Goal: Task Accomplishment & Management: Complete application form

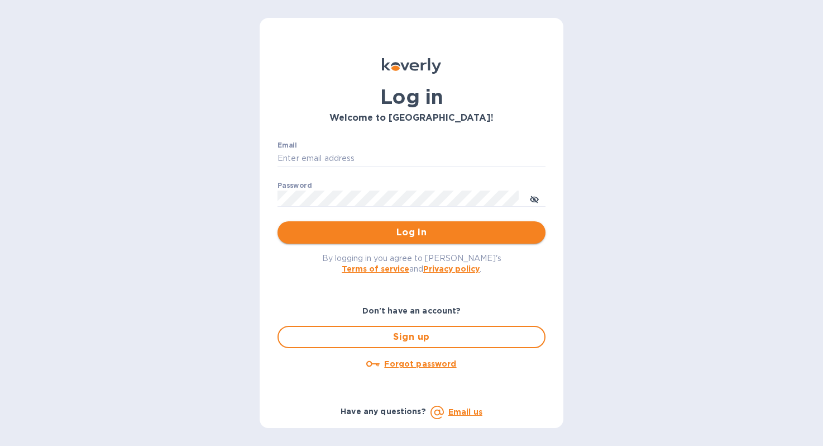
type input "steve@madwildwine.com"
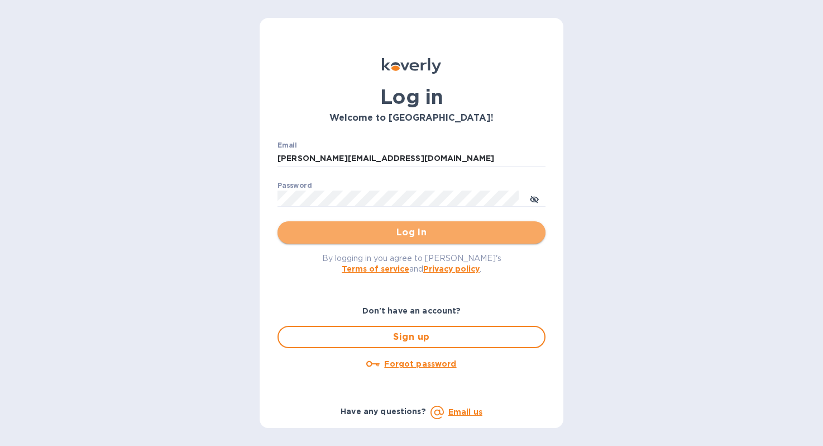
click at [412, 224] on button "Log in" at bounding box center [412, 232] width 268 height 22
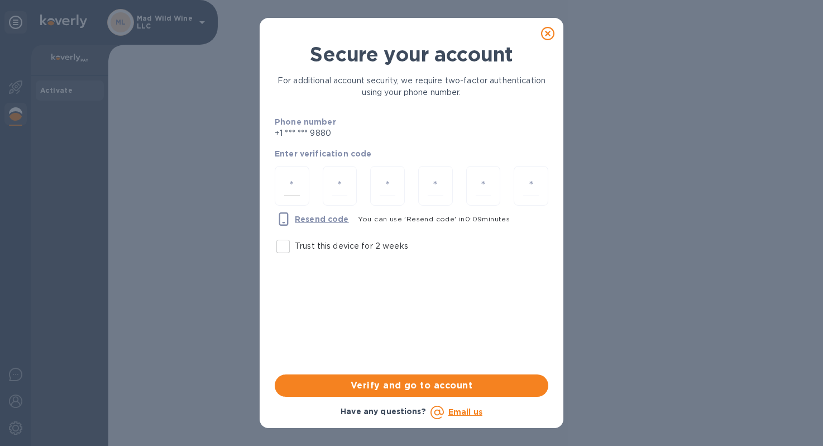
click at [301, 174] on div at bounding box center [292, 186] width 35 height 40
type input "3"
type input "8"
type input "2"
type input "1"
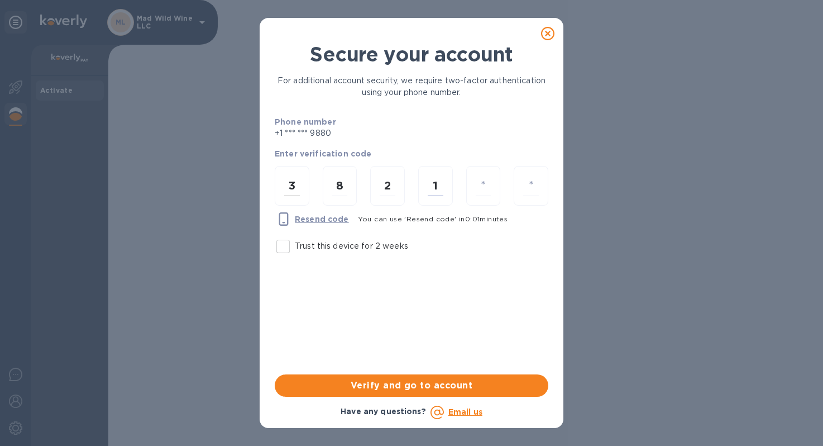
type input "2"
type input "8"
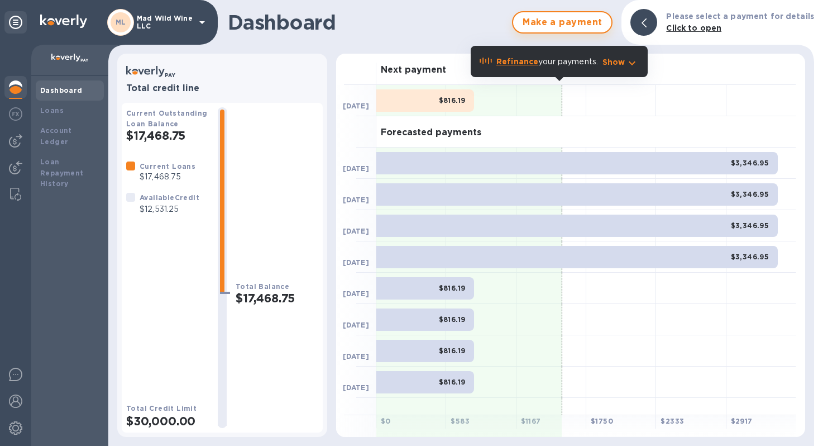
click at [582, 26] on span "Make a payment" at bounding box center [562, 22] width 80 height 13
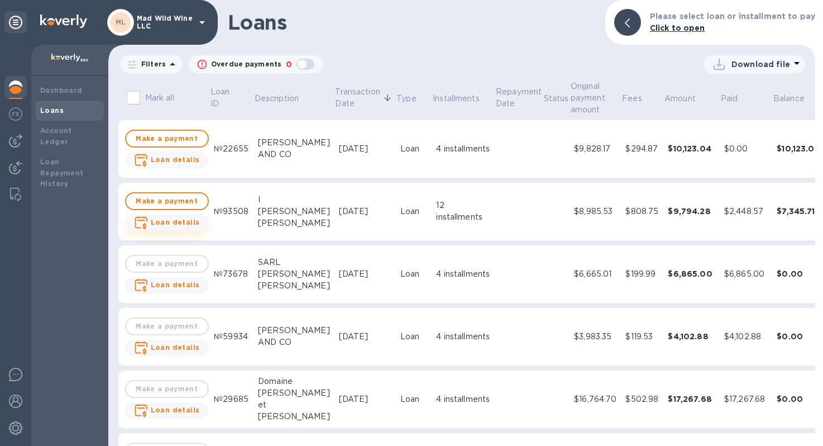
click at [175, 218] on b "Loan details" at bounding box center [175, 222] width 49 height 8
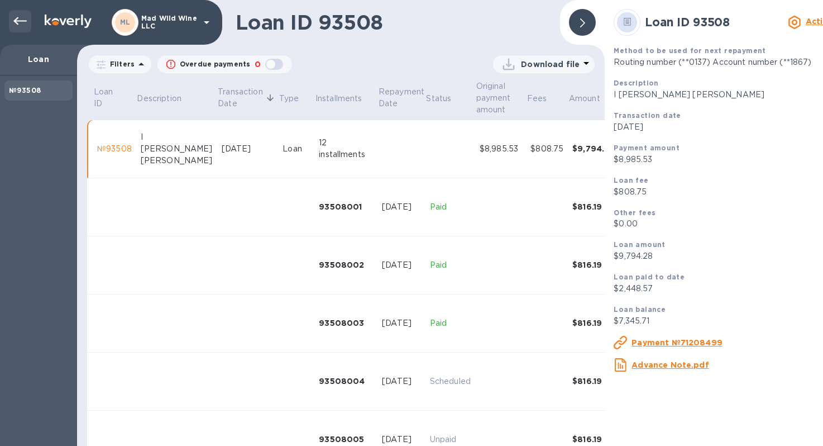
click at [19, 27] on icon at bounding box center [19, 21] width 13 height 13
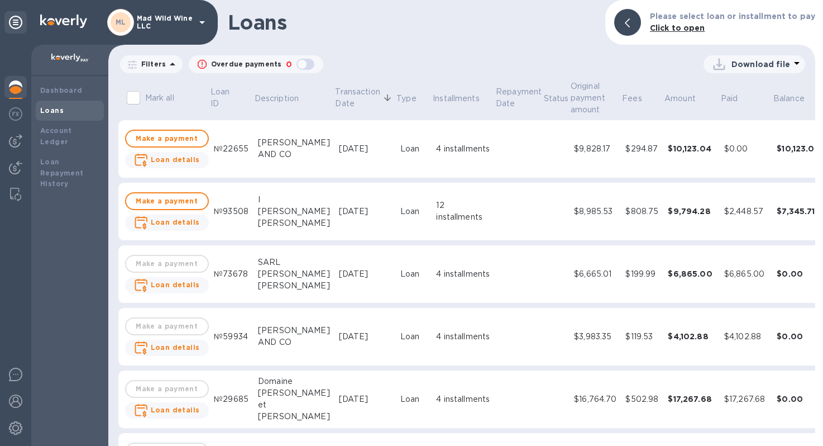
click at [200, 19] on icon at bounding box center [201, 22] width 13 height 13
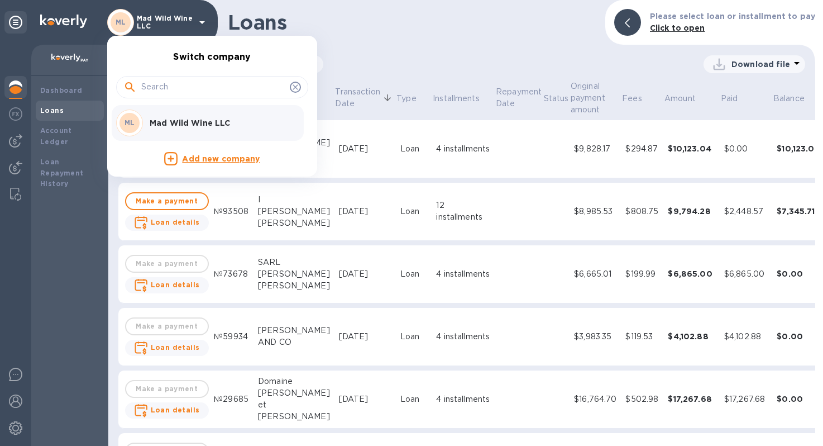
click at [17, 117] on div at bounding box center [411, 223] width 823 height 446
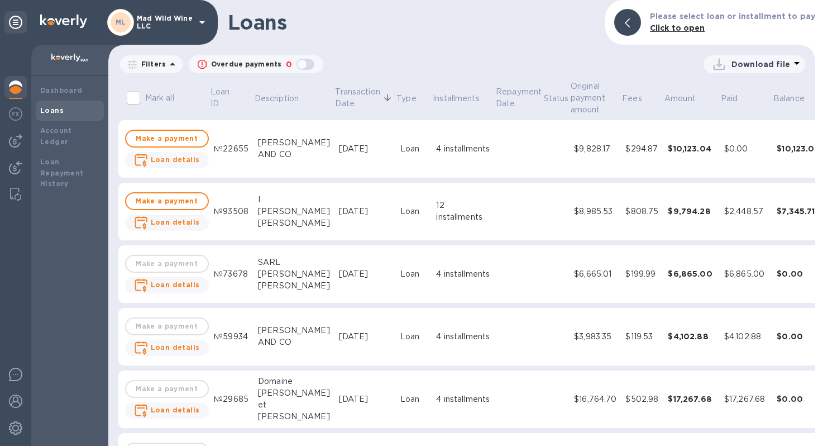
click at [21, 109] on img at bounding box center [15, 113] width 13 height 13
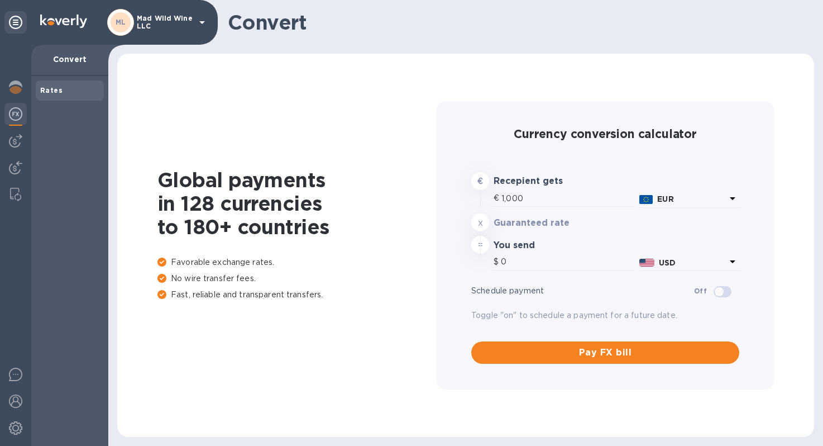
type input "1,186.87"
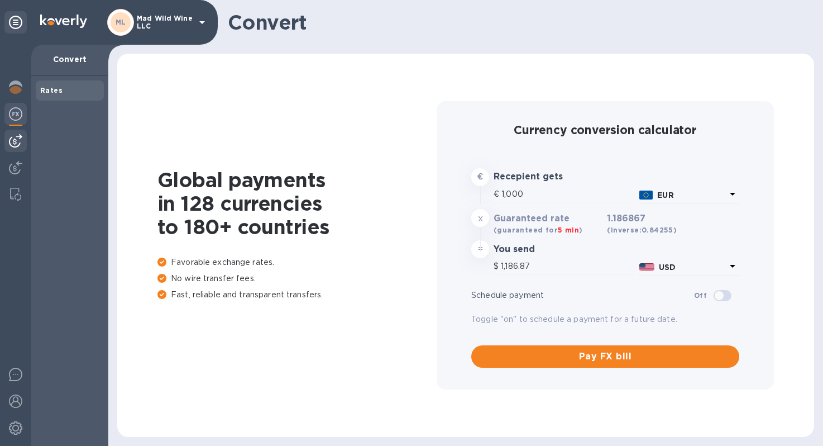
click at [11, 141] on img at bounding box center [15, 140] width 13 height 13
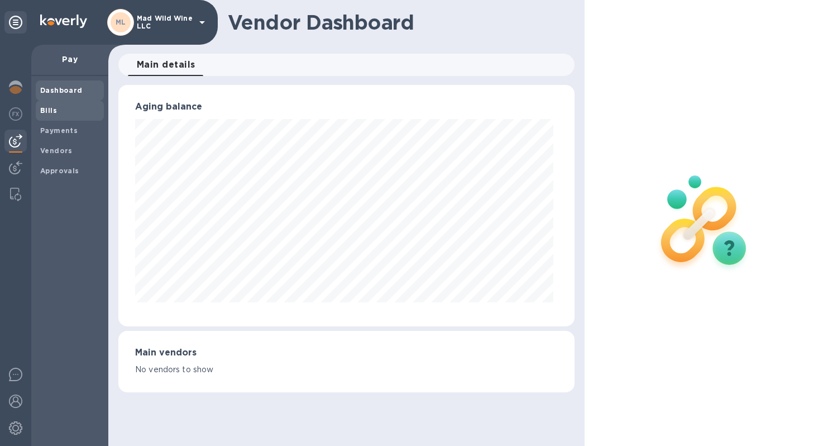
scroll to position [558288, 558077]
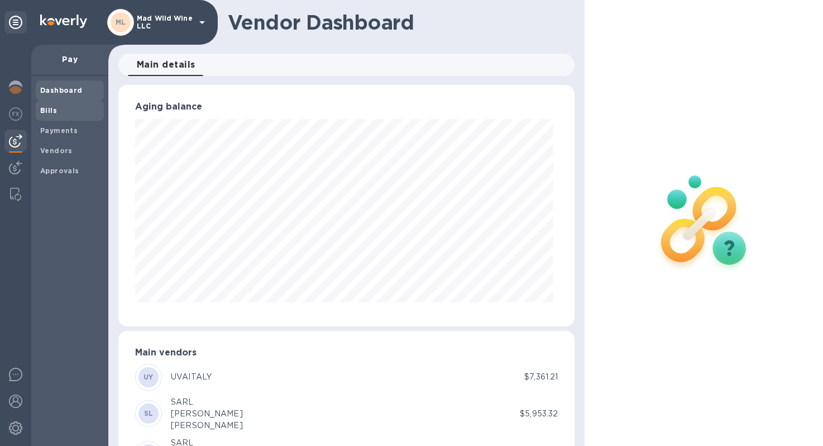
click at [74, 112] on span "Bills" at bounding box center [69, 110] width 59 height 11
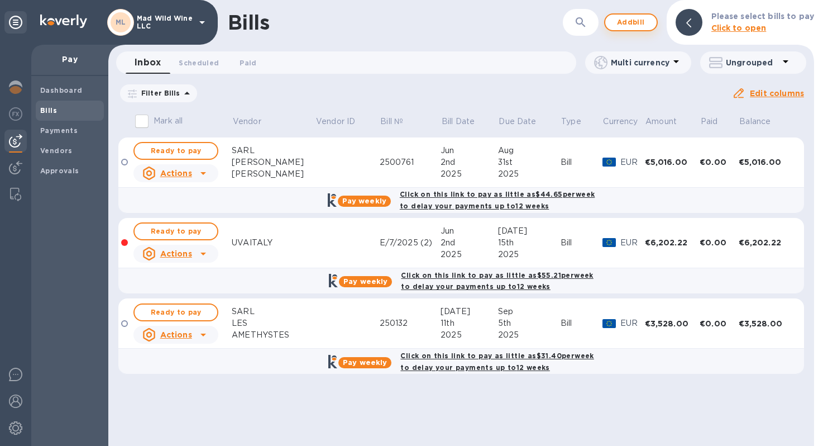
click at [644, 19] on span "Add bill" at bounding box center [631, 22] width 34 height 13
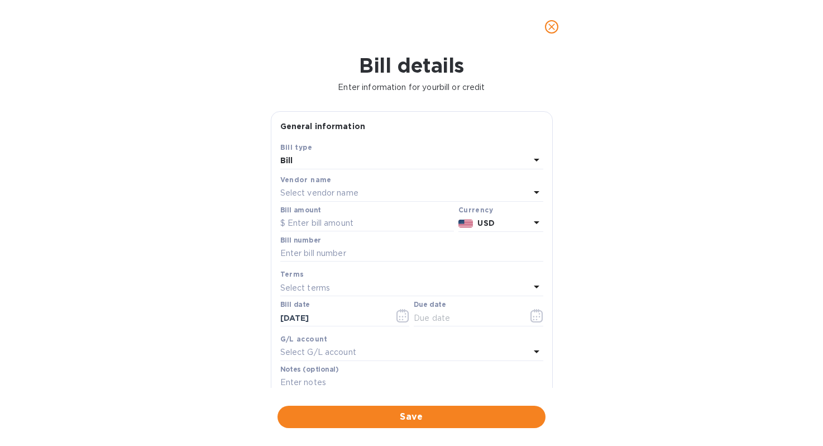
click at [326, 195] on p "Select vendor name" at bounding box center [319, 193] width 78 height 12
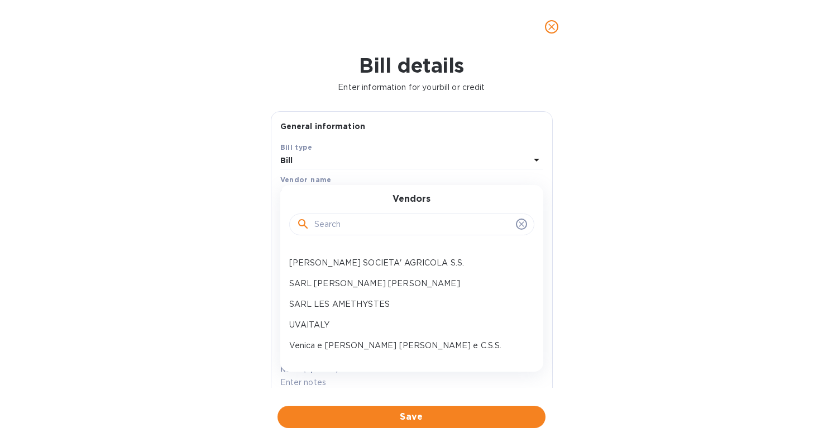
scroll to position [161, 0]
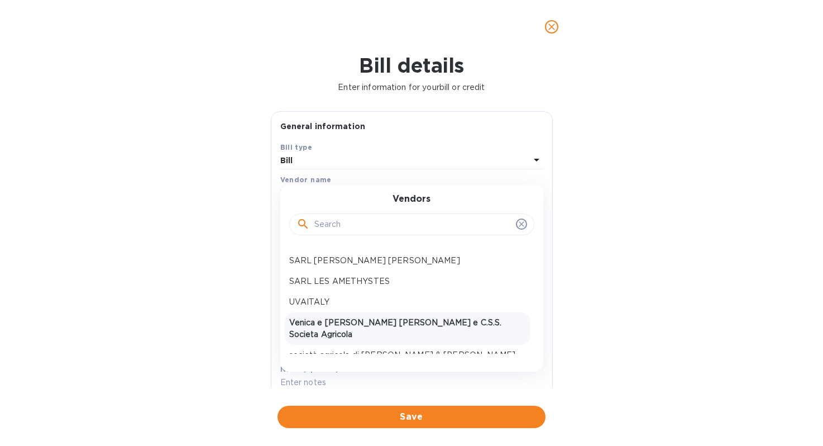
click at [333, 322] on p "Venica e [PERSON_NAME] [PERSON_NAME] e C.S.S. Societa Agricola" at bounding box center [407, 328] width 236 height 23
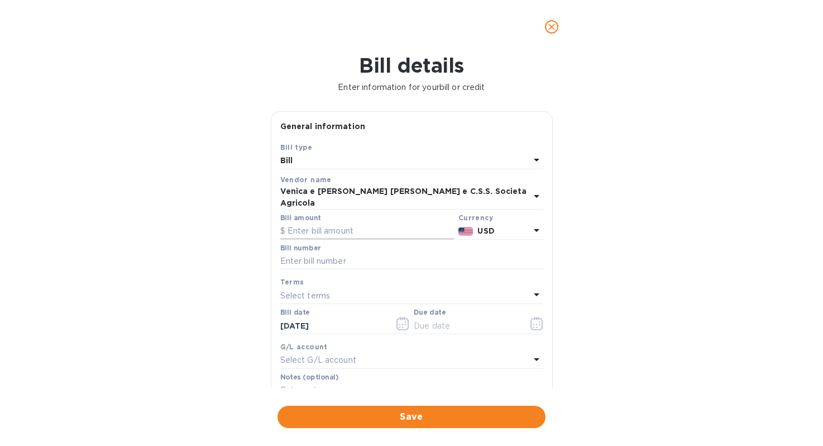
click at [306, 223] on input "text" at bounding box center [367, 231] width 174 height 17
click at [394, 228] on input "text" at bounding box center [367, 231] width 174 height 17
type input "7,096.59"
click at [379, 253] on input "text" at bounding box center [411, 261] width 263 height 17
type input "1325"
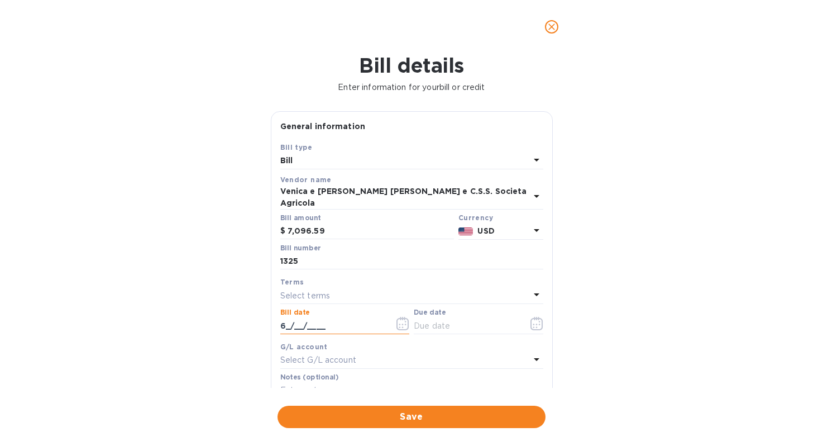
type input "[DATE]"
click at [290, 317] on input "[DATE]" at bounding box center [333, 325] width 106 height 17
click at [302, 319] on input "[DATE]" at bounding box center [333, 325] width 106 height 17
type input "[DATE]"
click at [421, 317] on input "text" at bounding box center [467, 325] width 106 height 17
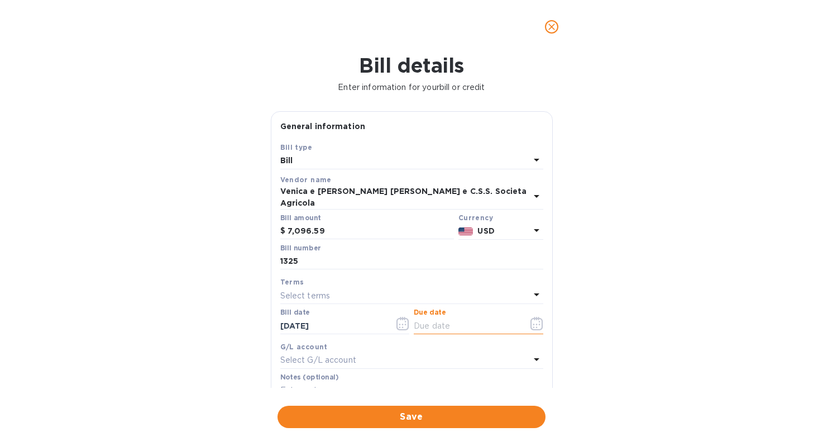
click at [478, 288] on div "Select terms" at bounding box center [405, 296] width 250 height 16
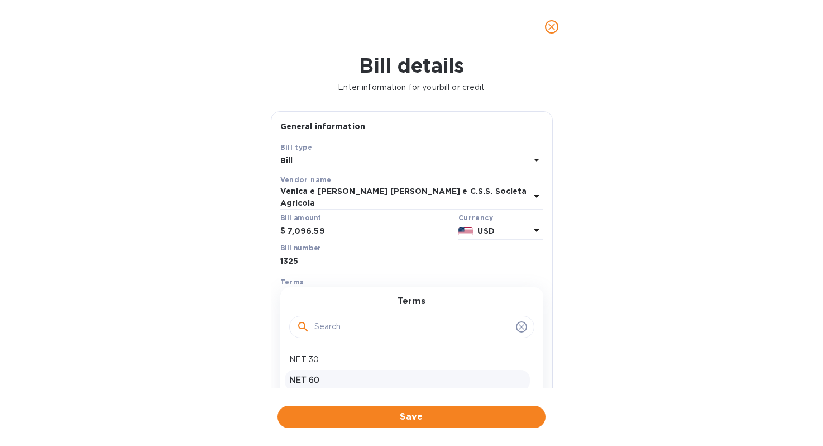
click at [411, 370] on div "NET 60" at bounding box center [407, 380] width 245 height 21
type input "[DATE]"
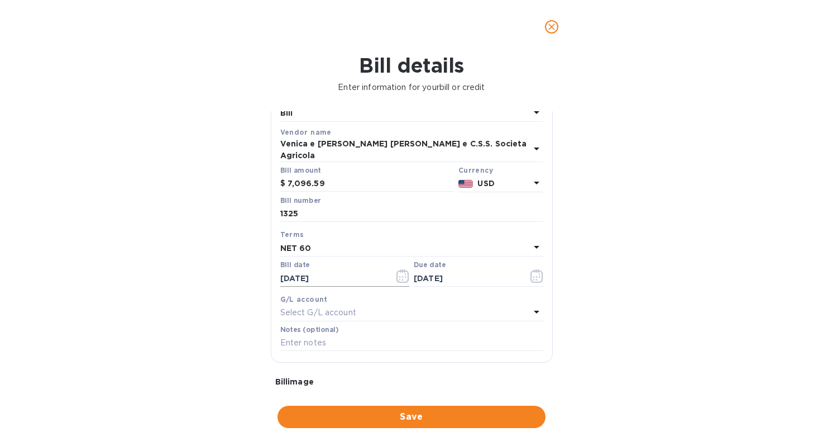
scroll to position [48, 0]
click at [400, 306] on div "Select G/L account" at bounding box center [405, 312] width 250 height 16
click at [406, 293] on div "G/L account" at bounding box center [411, 299] width 263 height 12
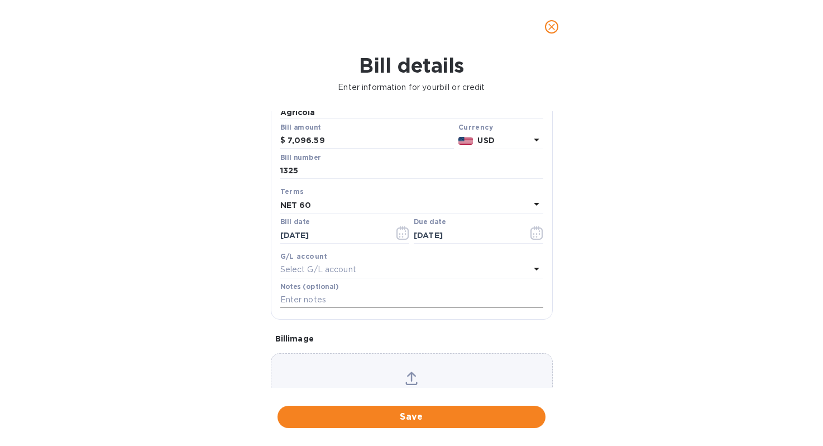
scroll to position [142, 0]
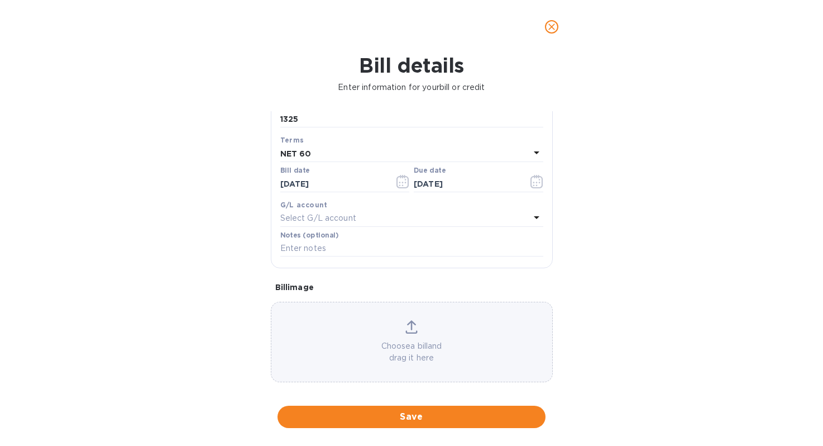
click at [411, 320] on icon at bounding box center [411, 326] width 12 height 13
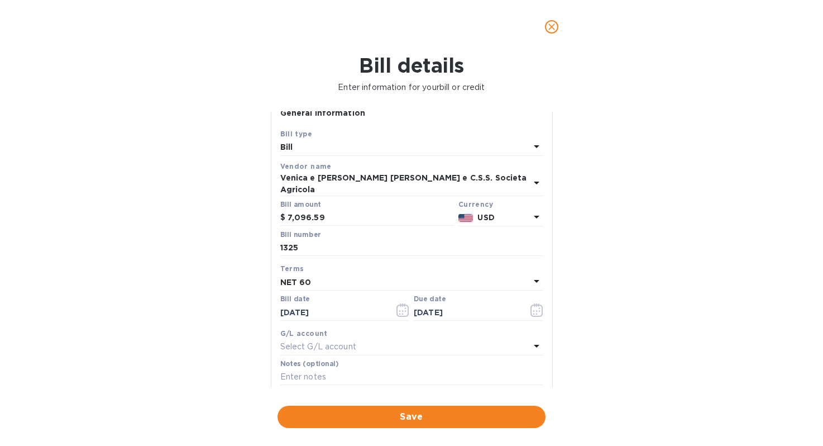
scroll to position [0, 0]
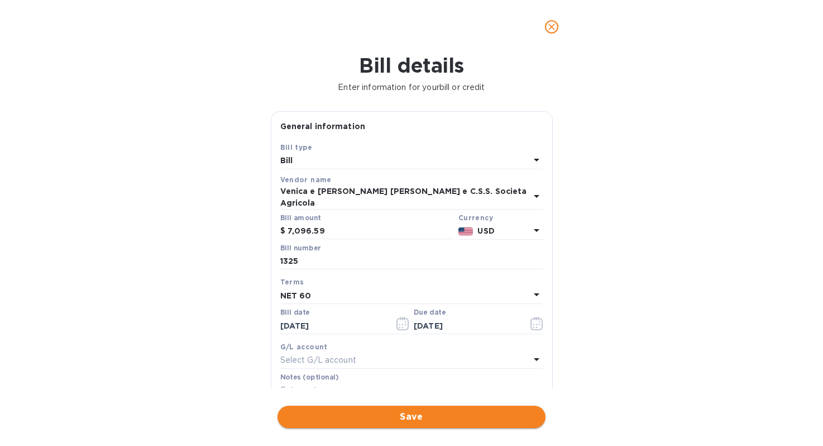
click at [411, 422] on span "Save" at bounding box center [412, 416] width 250 height 13
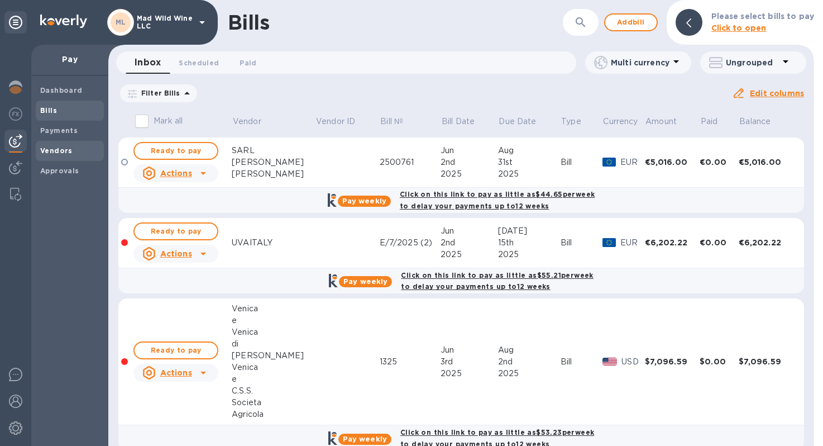
click at [62, 144] on div "Vendors" at bounding box center [70, 151] width 68 height 20
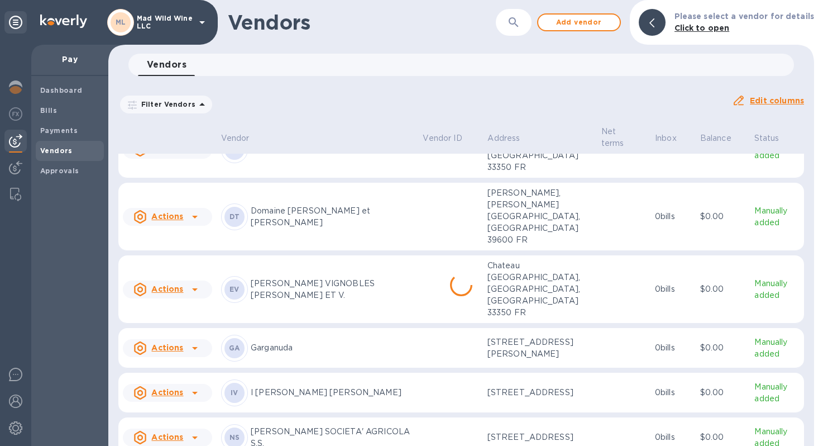
scroll to position [450, 0]
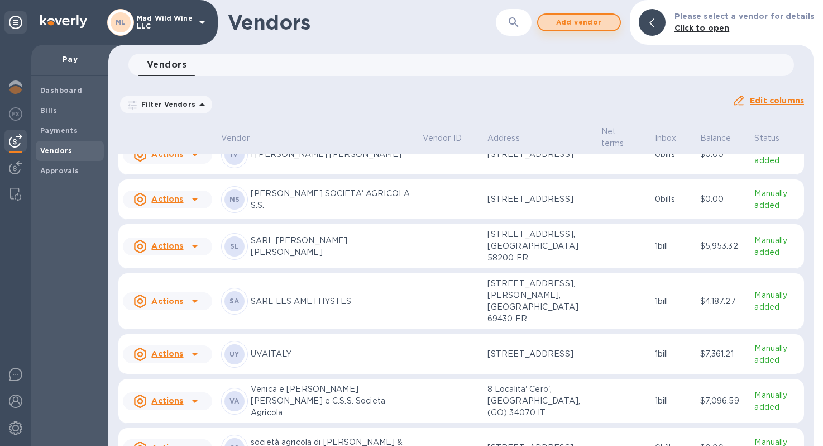
click at [585, 16] on span "Add vendor" at bounding box center [579, 22] width 64 height 13
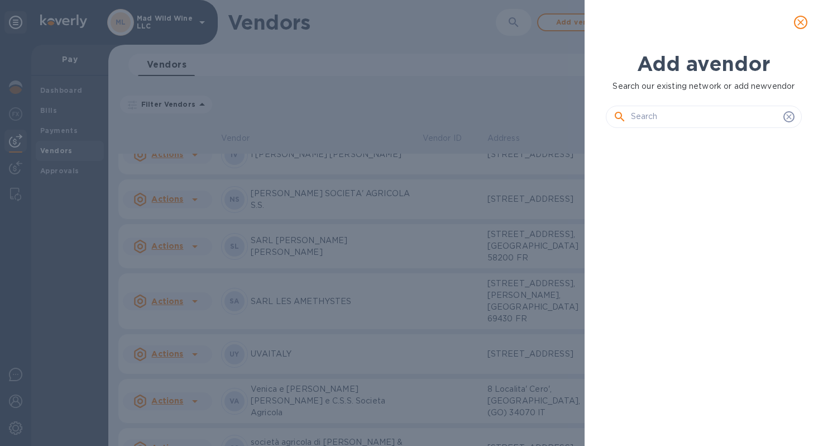
scroll to position [271, 201]
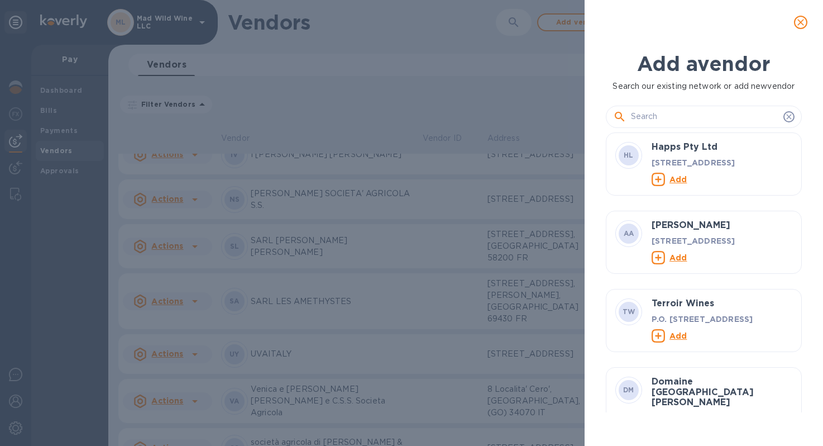
click at [696, 119] on input "text" at bounding box center [705, 116] width 148 height 17
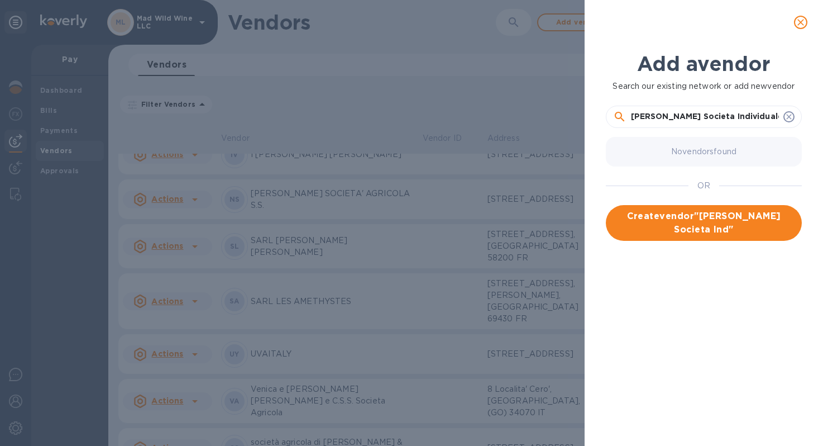
scroll to position [0, 4]
type input "[PERSON_NAME] Societa Individuale"
click at [722, 227] on span "Create vendor " [PERSON_NAME] Societa Individuale "" at bounding box center [704, 222] width 178 height 27
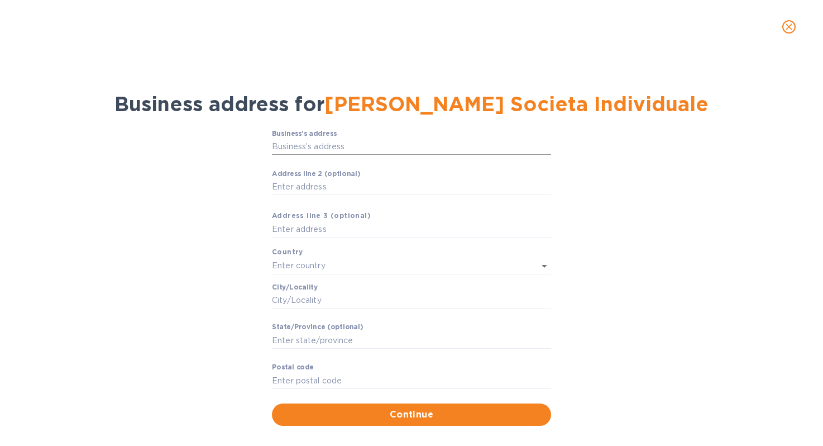
click at [335, 145] on input "Business’s аddress" at bounding box center [411, 147] width 279 height 17
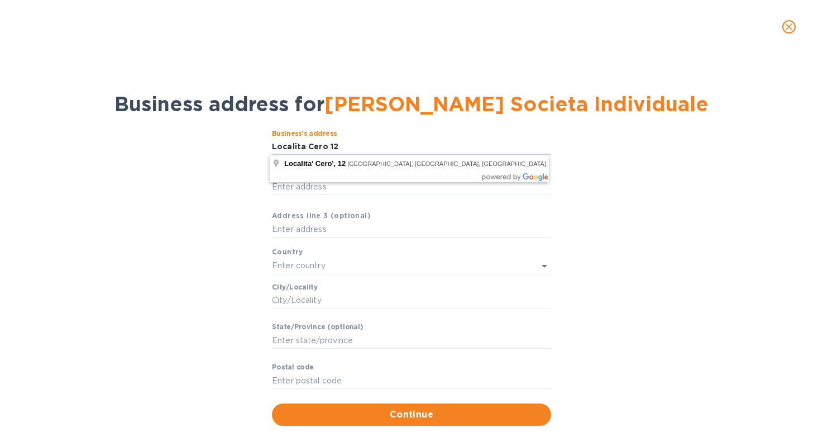
type input "Localita Cero 12"
click at [212, 203] on div "Business’s аddress Localita Cero 12 ​ Аddress line 2 (optional) ​ Аddress line …" at bounding box center [412, 277] width 794 height 309
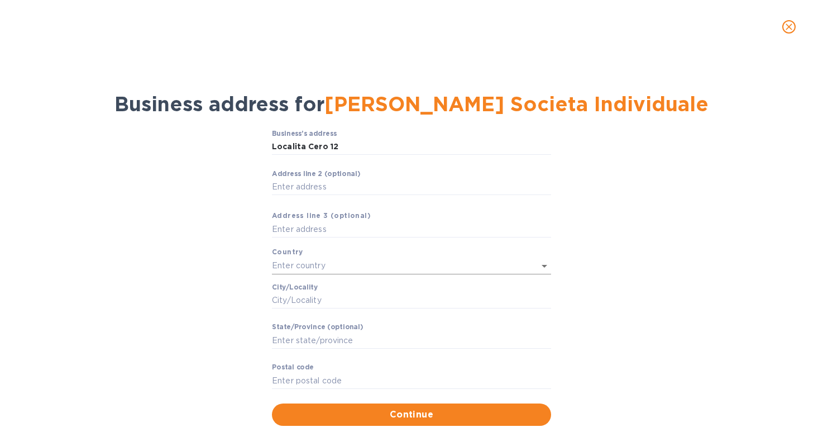
click at [326, 263] on input "text" at bounding box center [396, 265] width 248 height 16
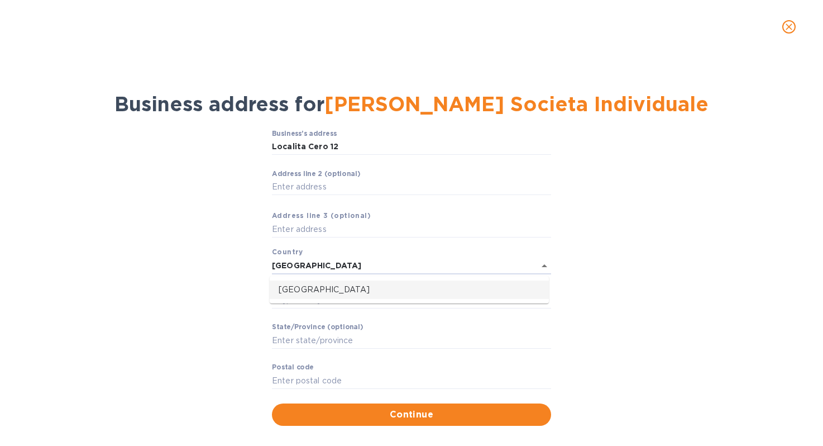
click at [309, 292] on p "[GEOGRAPHIC_DATA]" at bounding box center [409, 290] width 261 height 12
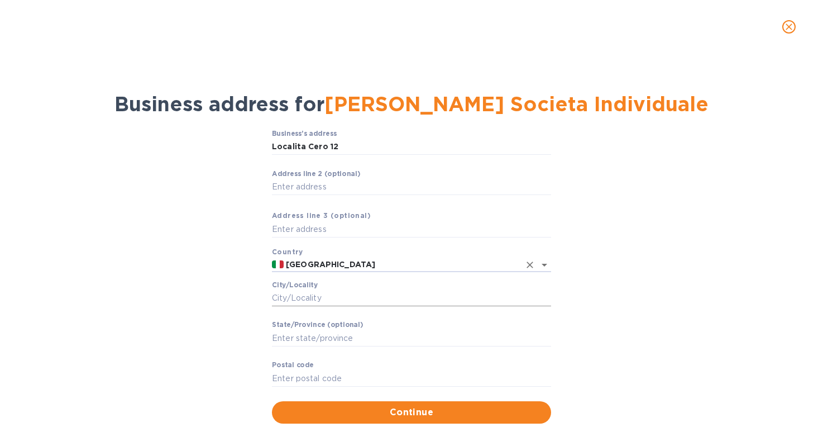
type input "[GEOGRAPHIC_DATA]"
click at [312, 293] on input "Сity/Locаlity" at bounding box center [411, 298] width 279 height 17
type input "Dolegna"
type input "Collio"
type input "34070"
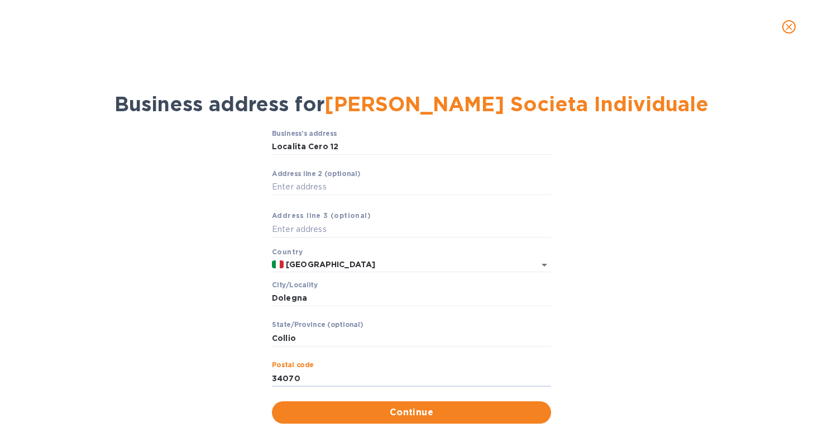
scroll to position [12, 0]
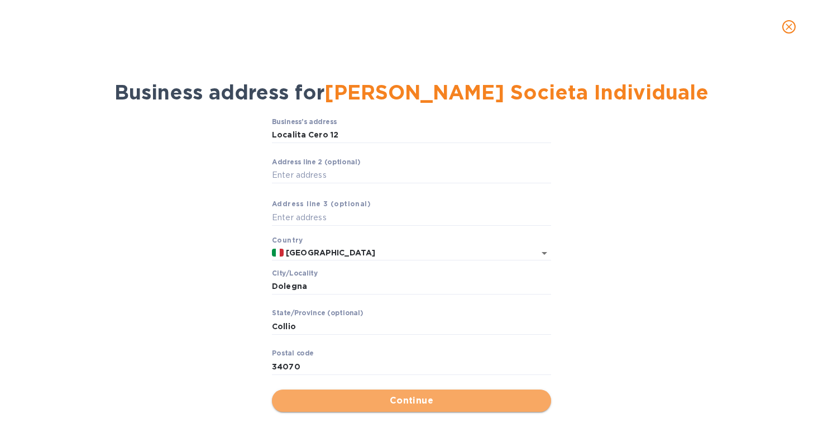
click at [426, 404] on span "Continue" at bounding box center [411, 400] width 261 height 13
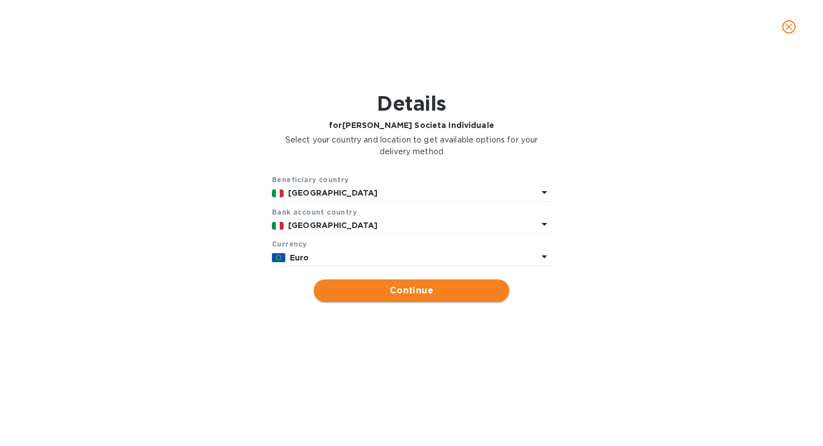
click at [418, 292] on span "Continue" at bounding box center [412, 290] width 178 height 13
type input "[PERSON_NAME] Societa Individuale"
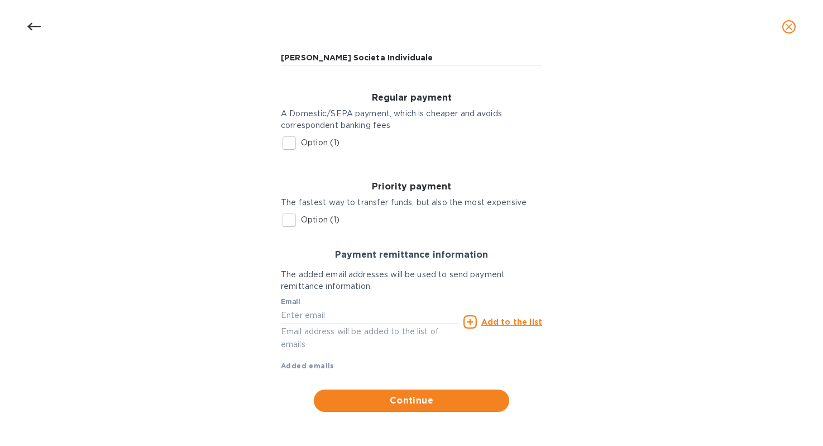
scroll to position [131, 0]
click at [287, 140] on input "Option (1)" at bounding box center [289, 142] width 23 height 23
checkbox input "true"
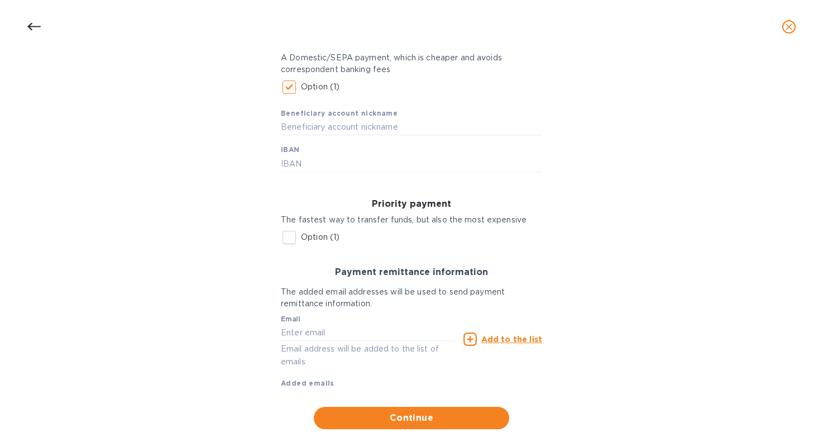
scroll to position [204, 0]
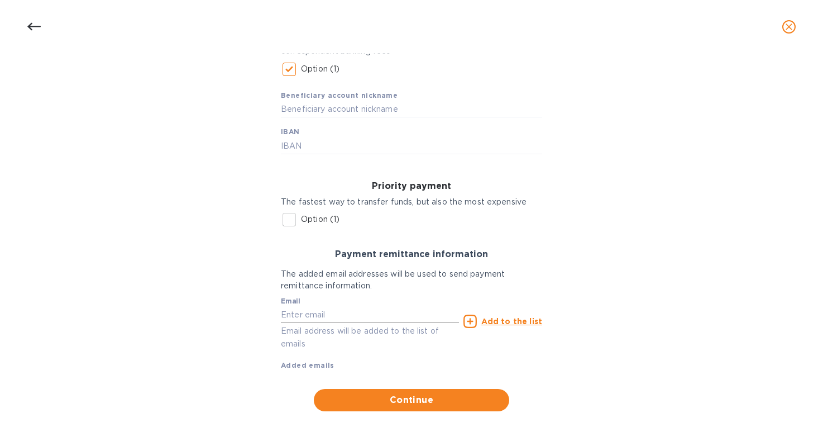
click at [345, 313] on input "text" at bounding box center [370, 314] width 178 height 17
type input "[EMAIL_ADDRESS][DOMAIN_NAME]"
click at [293, 364] on b "Added emails" at bounding box center [308, 365] width 54 height 8
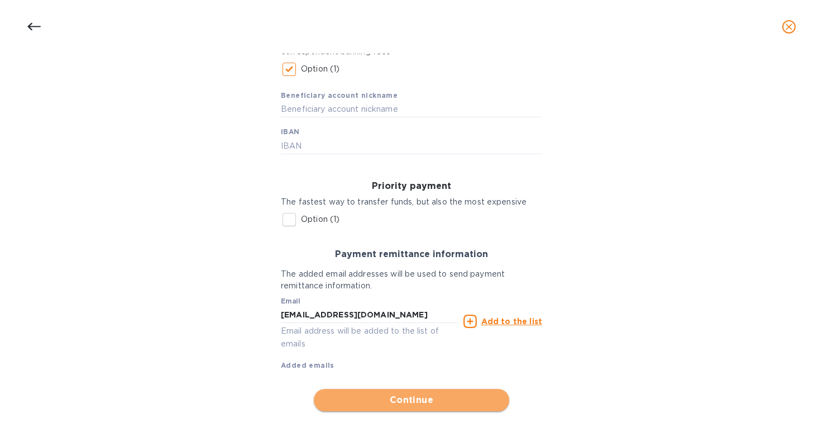
click at [384, 397] on span "Continue" at bounding box center [412, 399] width 178 height 13
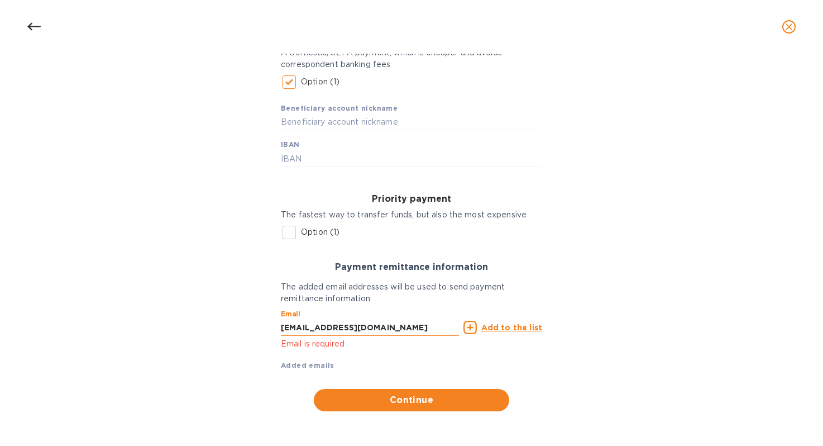
click at [387, 328] on input "[EMAIL_ADDRESS][DOMAIN_NAME]" at bounding box center [370, 327] width 178 height 17
click at [332, 346] on p "Email is required" at bounding box center [370, 343] width 178 height 13
click at [521, 325] on u "Add to the list" at bounding box center [511, 327] width 61 height 9
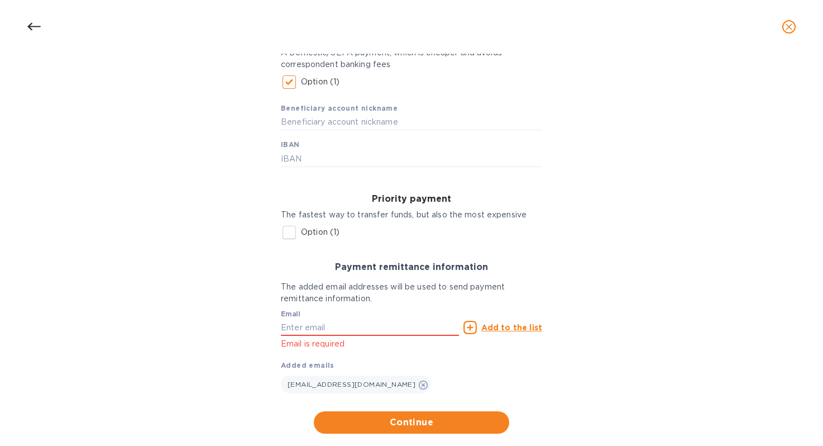
scroll to position [213, 0]
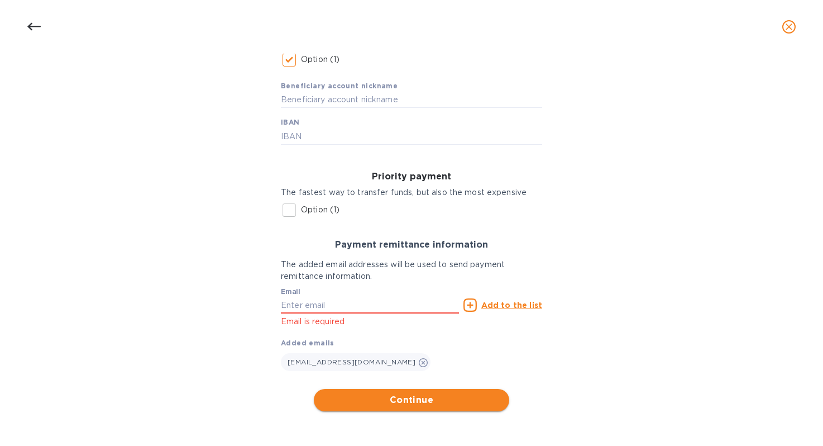
click at [422, 398] on span "Continue" at bounding box center [412, 399] width 178 height 13
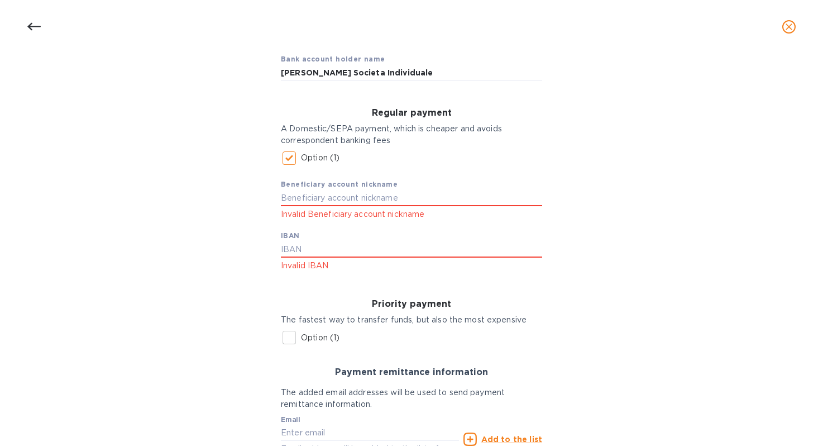
scroll to position [78, 0]
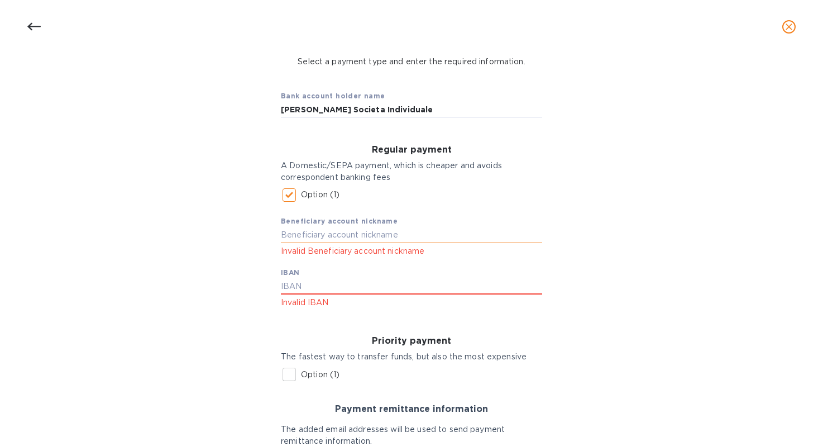
click at [369, 237] on input "text" at bounding box center [411, 235] width 261 height 17
type input "V"
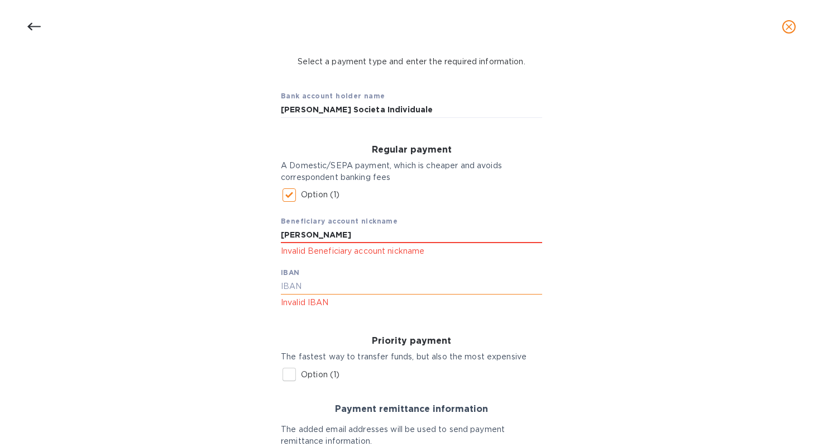
type input "[PERSON_NAME]"
click at [316, 287] on input "text" at bounding box center [411, 286] width 261 height 17
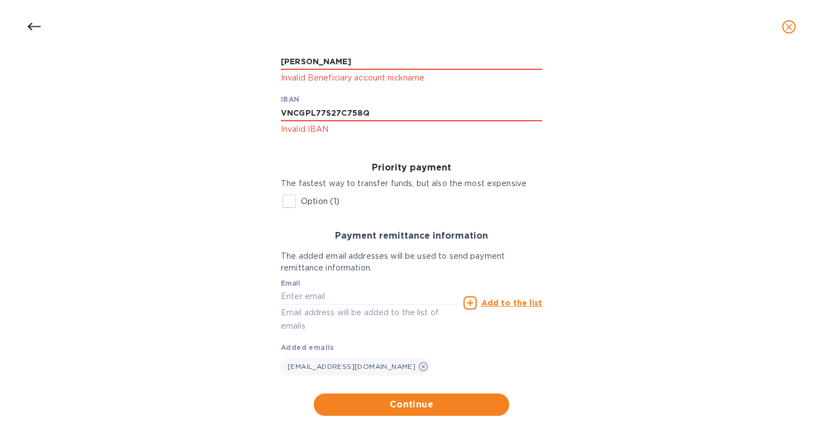
scroll to position [256, 0]
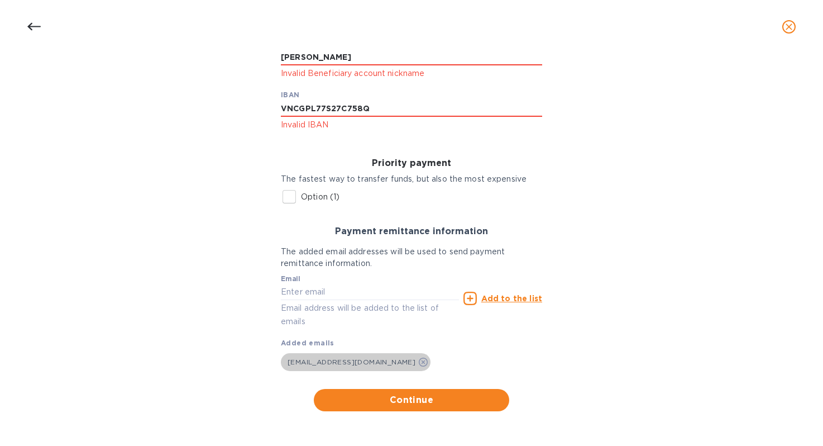
click at [313, 357] on span "[EMAIL_ADDRESS][DOMAIN_NAME]" at bounding box center [351, 361] width 141 height 11
click at [403, 393] on button "Continue" at bounding box center [411, 400] width 195 height 22
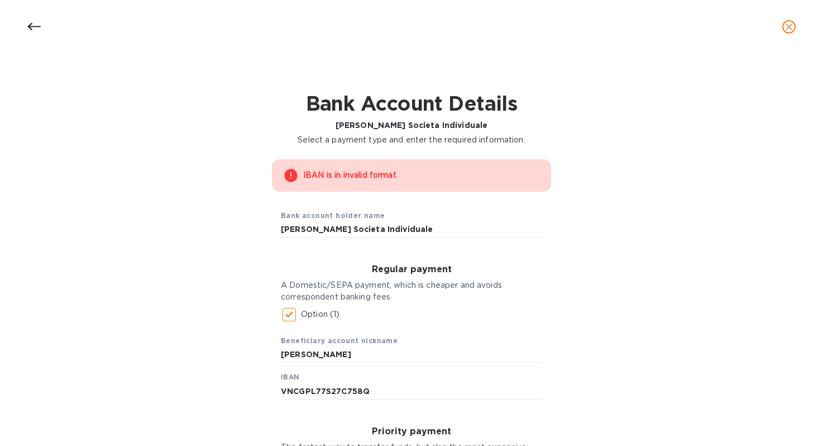
scroll to position [107, 0]
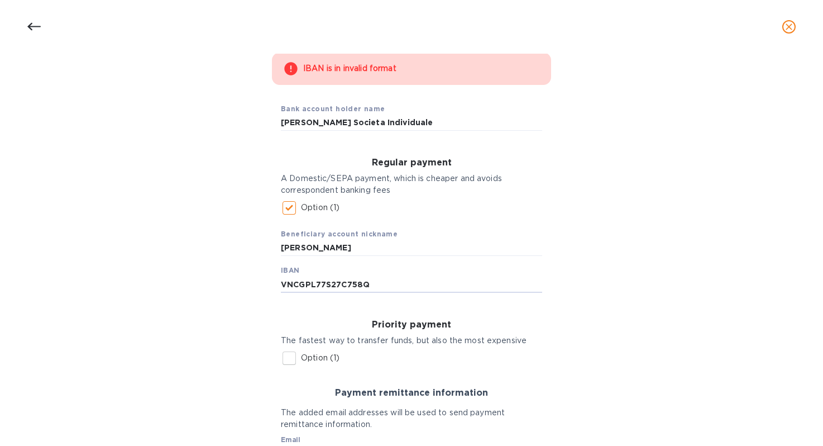
drag, startPoint x: 370, startPoint y: 285, endPoint x: 216, endPoint y: 278, distance: 154.4
click at [216, 278] on div "IBAN is in invalid format Bank account holder name [PERSON_NAME] Societa Indivi…" at bounding box center [412, 312] width 794 height 533
paste input "[FINANCIAL_ID]"
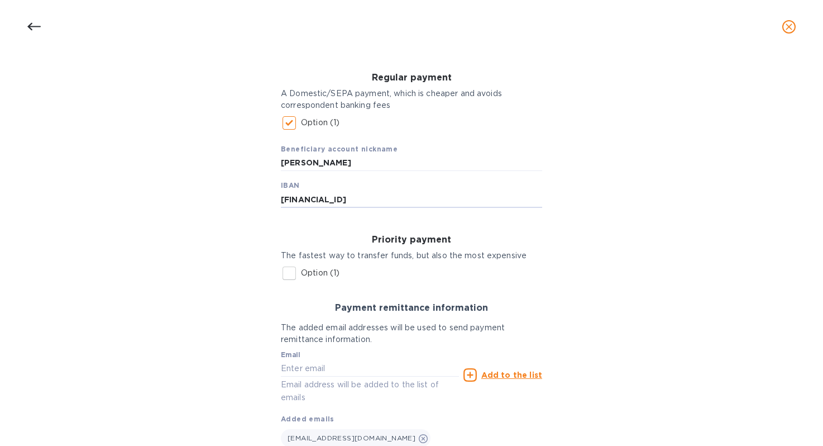
scroll to position [268, 0]
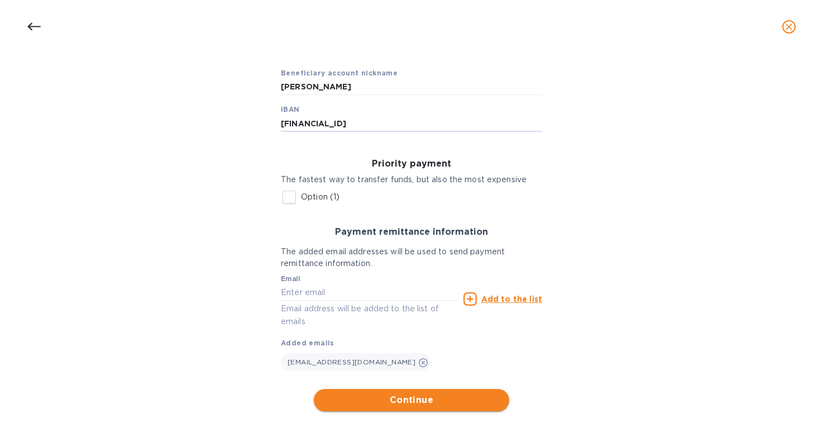
type input "[FINANCIAL_ID]"
click at [395, 405] on span "Continue" at bounding box center [412, 399] width 178 height 13
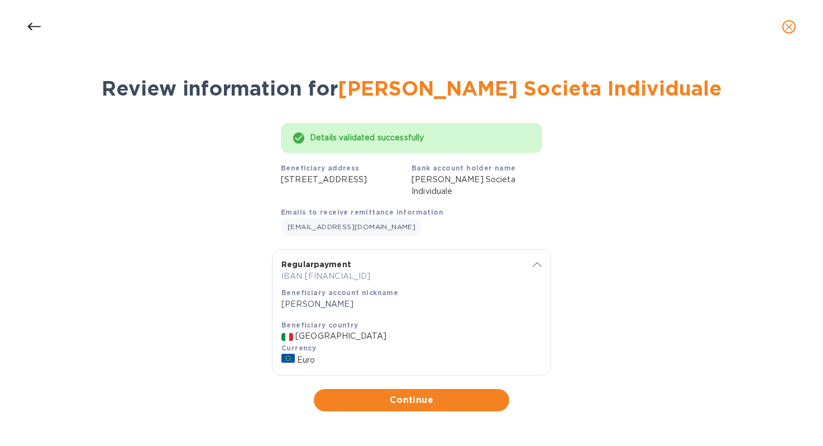
scroll to position [16, 0]
click at [427, 403] on span "Continue" at bounding box center [412, 399] width 178 height 13
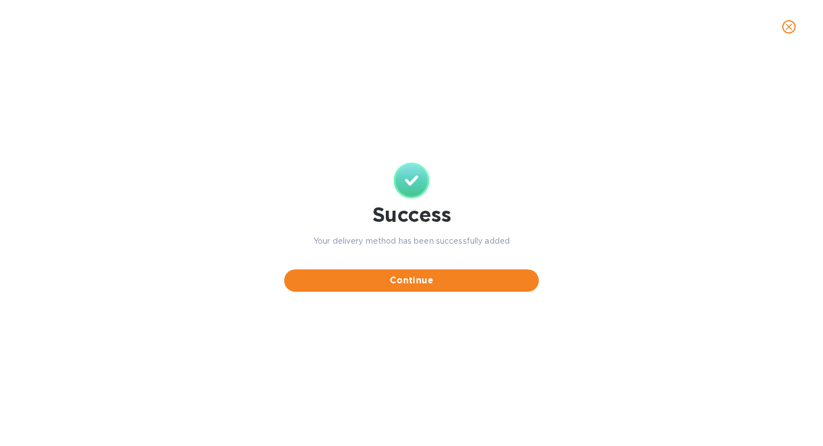
scroll to position [0, 0]
click at [452, 283] on span "Continue" at bounding box center [411, 280] width 237 height 13
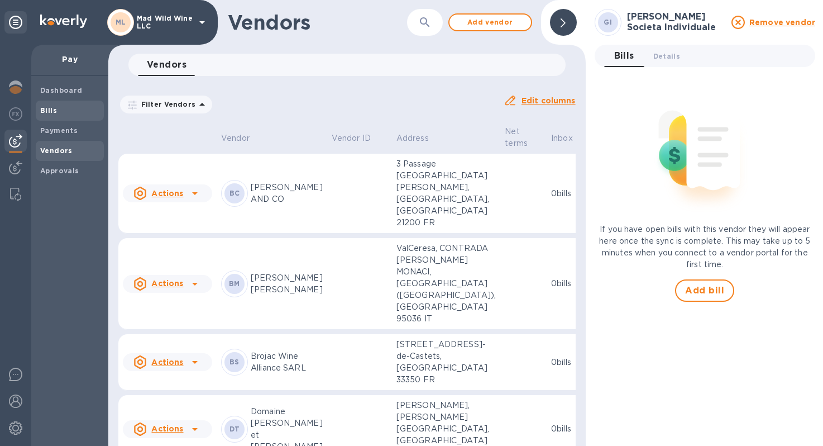
click at [61, 109] on span "Bills" at bounding box center [69, 110] width 59 height 11
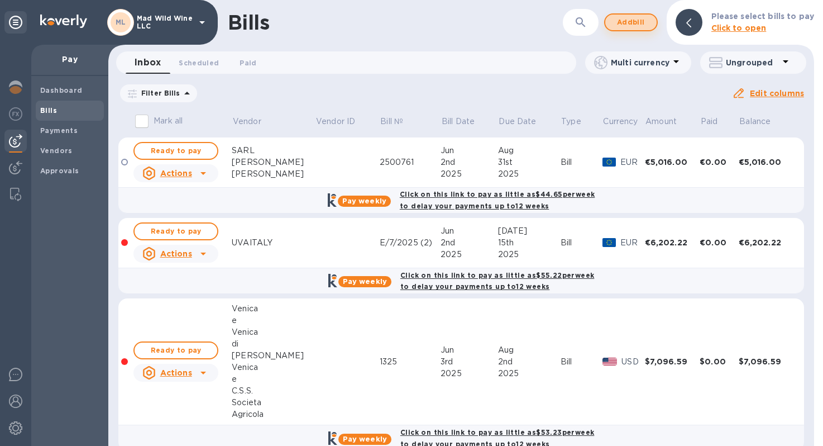
click at [638, 20] on span "Add bill" at bounding box center [631, 22] width 34 height 13
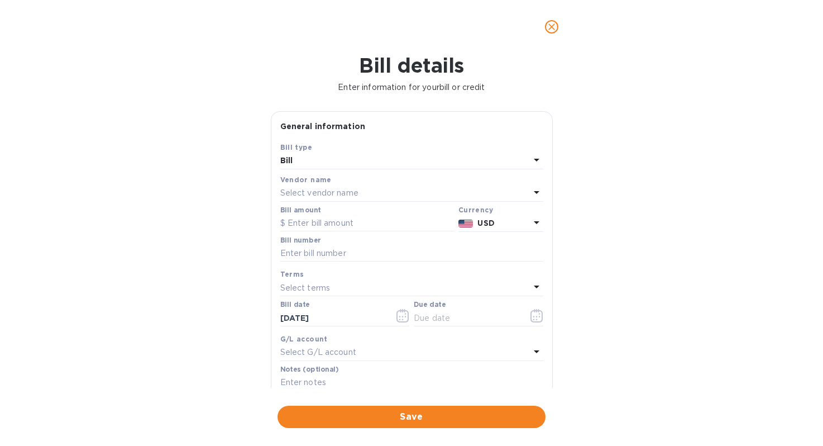
click at [360, 195] on div "Select vendor name" at bounding box center [405, 193] width 250 height 16
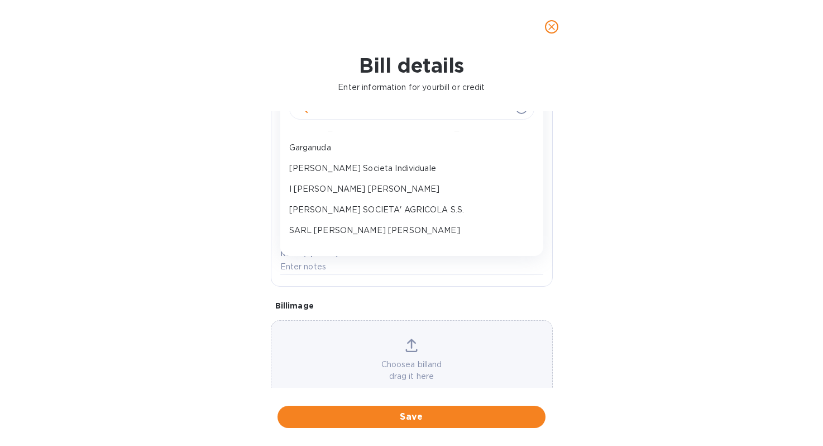
scroll to position [56, 0]
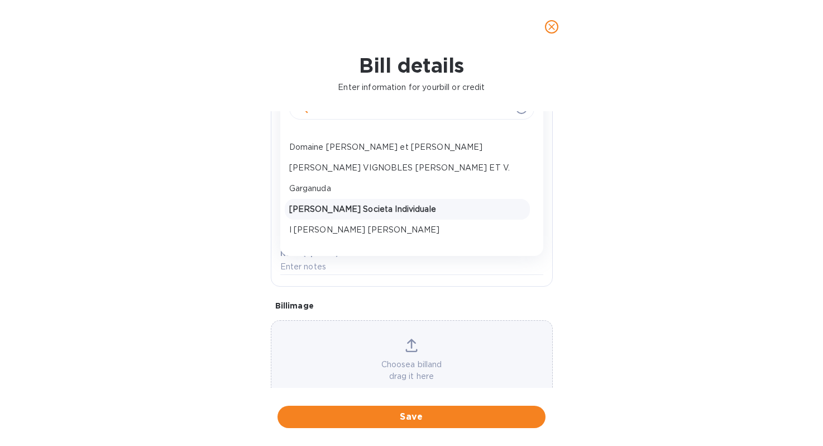
click at [370, 206] on p "[PERSON_NAME] Societa Individuale" at bounding box center [407, 209] width 236 height 12
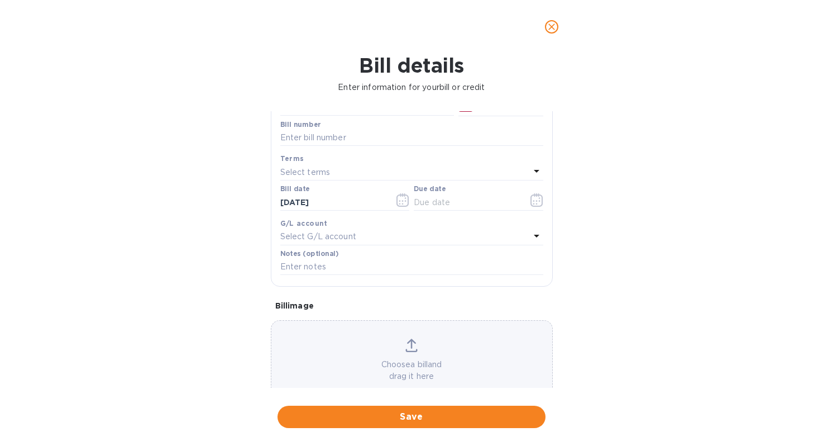
click at [307, 175] on p "Select terms" at bounding box center [305, 172] width 50 height 12
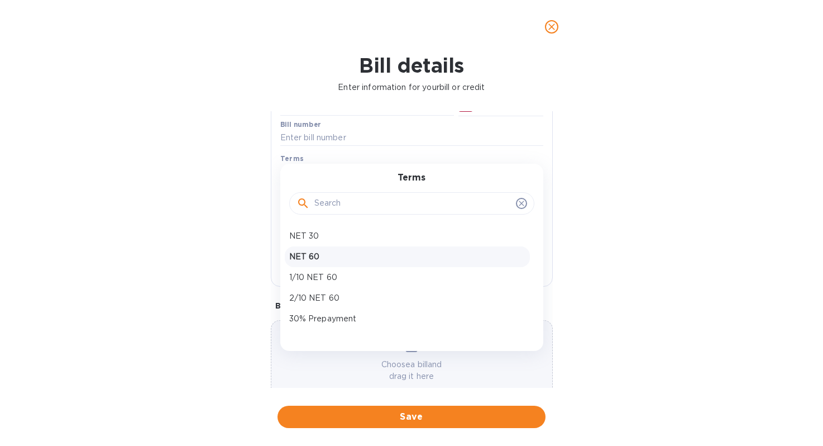
click at [316, 257] on p "NET 60" at bounding box center [407, 257] width 236 height 12
type input "[DATE]"
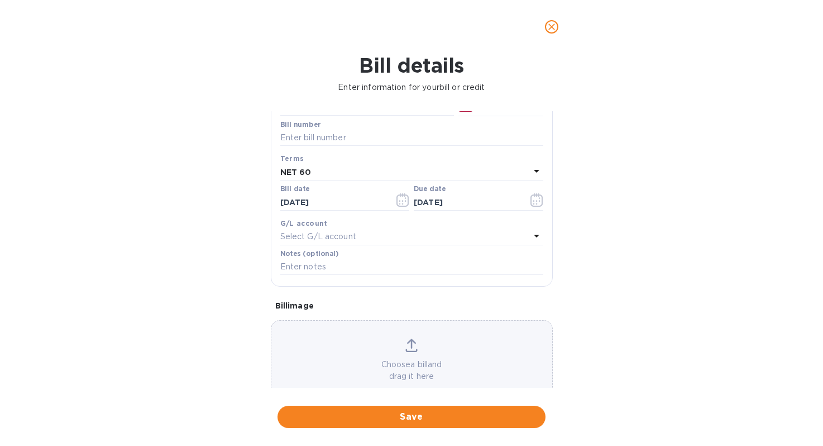
scroll to position [0, 0]
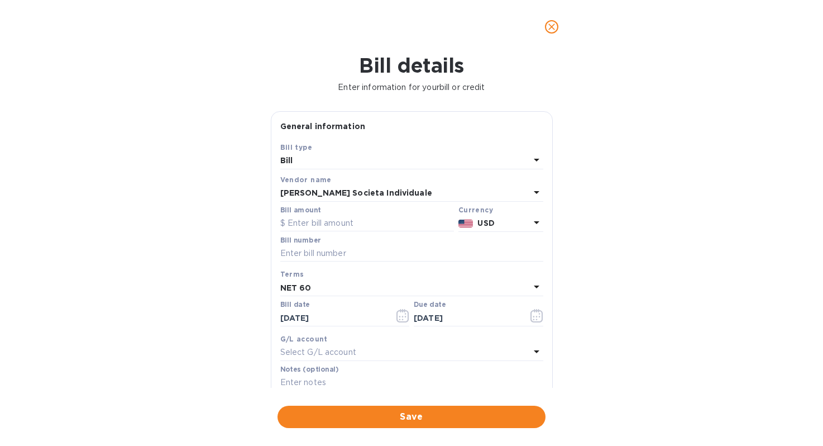
click at [553, 27] on icon "close" at bounding box center [551, 26] width 7 height 7
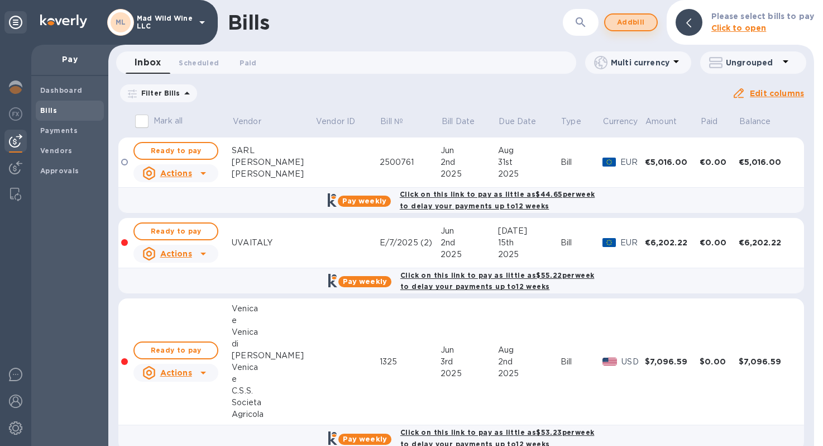
click at [636, 22] on span "Add bill" at bounding box center [631, 22] width 34 height 13
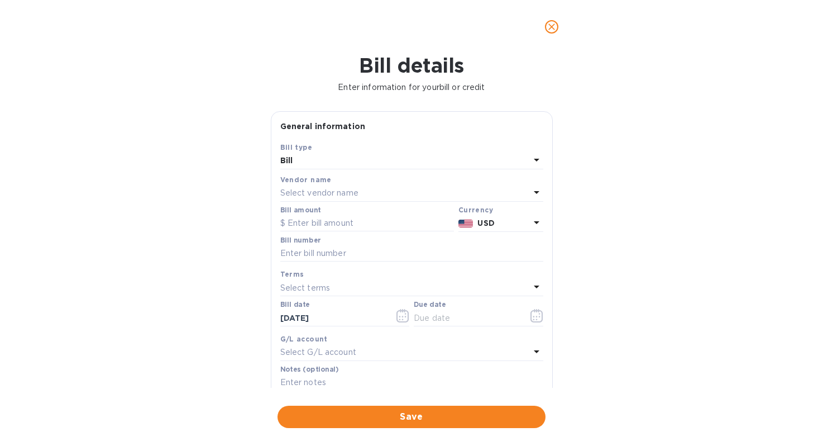
click at [330, 192] on p "Select vendor name" at bounding box center [319, 193] width 78 height 12
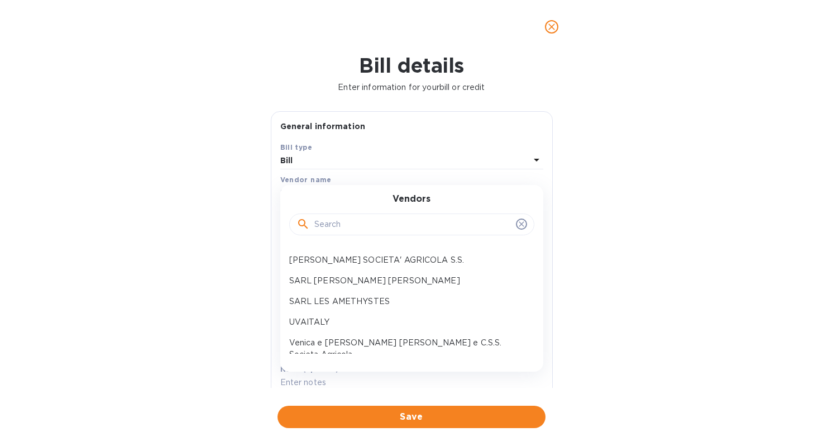
scroll to position [107, 0]
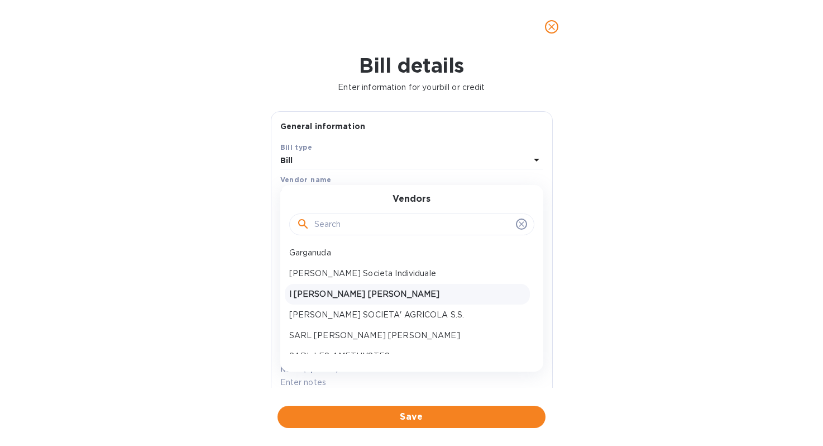
click at [348, 297] on p "I [PERSON_NAME] [PERSON_NAME]" at bounding box center [407, 294] width 236 height 12
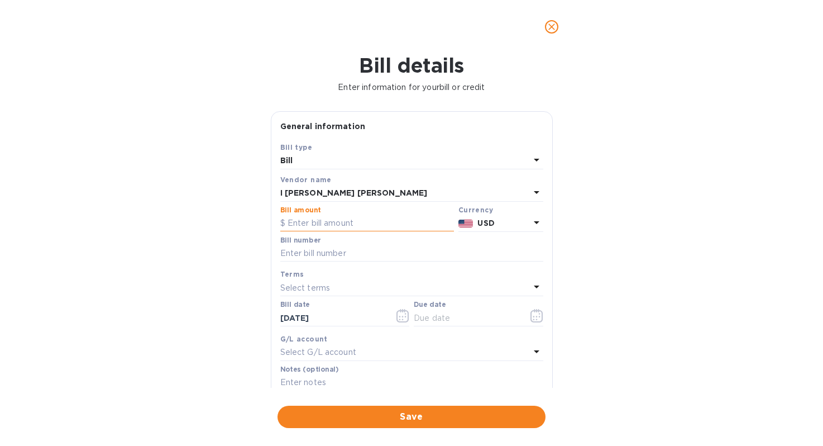
click at [313, 222] on input "text" at bounding box center [367, 223] width 174 height 17
click at [507, 223] on p "USD" at bounding box center [504, 223] width 52 height 12
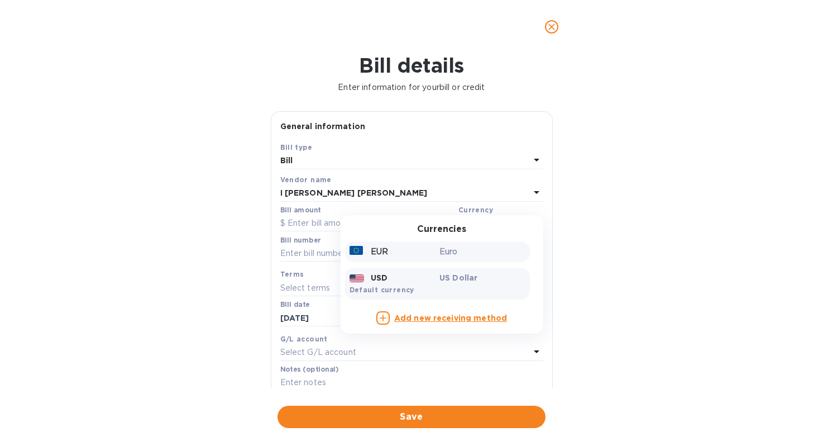
click at [404, 250] on div "EUR" at bounding box center [392, 252] width 90 height 16
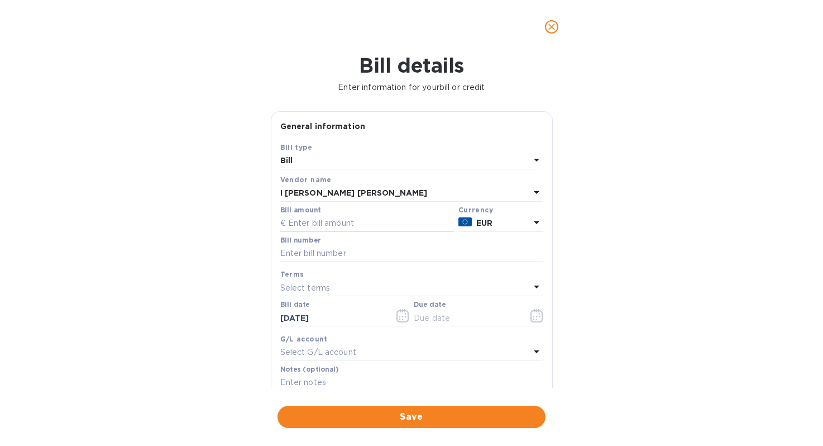
click at [357, 224] on input "text" at bounding box center [367, 223] width 174 height 17
type input "1,920"
paste input "25/001"
type input "25/001"
click at [298, 284] on p "Select terms" at bounding box center [305, 288] width 50 height 12
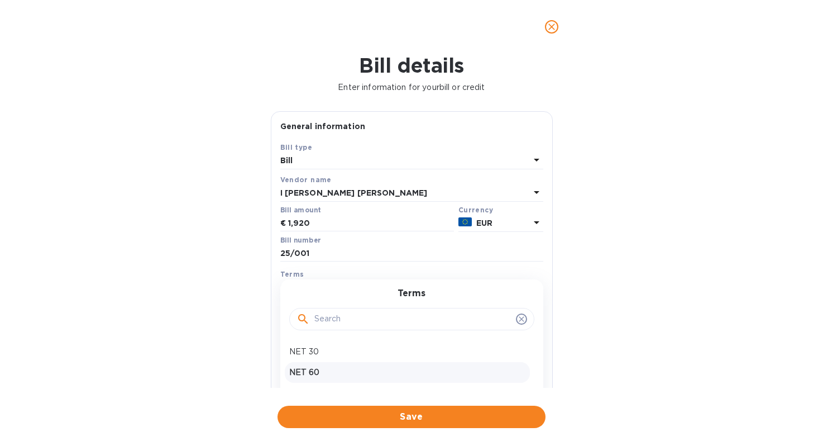
click at [321, 363] on div "NET 60" at bounding box center [407, 372] width 245 height 21
type input "[DATE]"
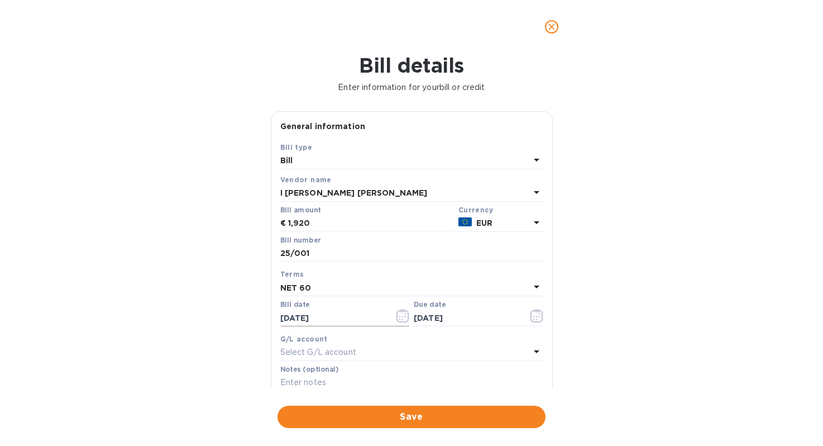
click at [311, 318] on input "[DATE]" at bounding box center [333, 317] width 106 height 17
click at [287, 319] on input "[DATE]" at bounding box center [333, 317] width 106 height 17
click at [288, 318] on input "[DATE]" at bounding box center [333, 317] width 106 height 17
type input "[DATE]"
click at [302, 318] on input "[DATE]" at bounding box center [333, 317] width 106 height 17
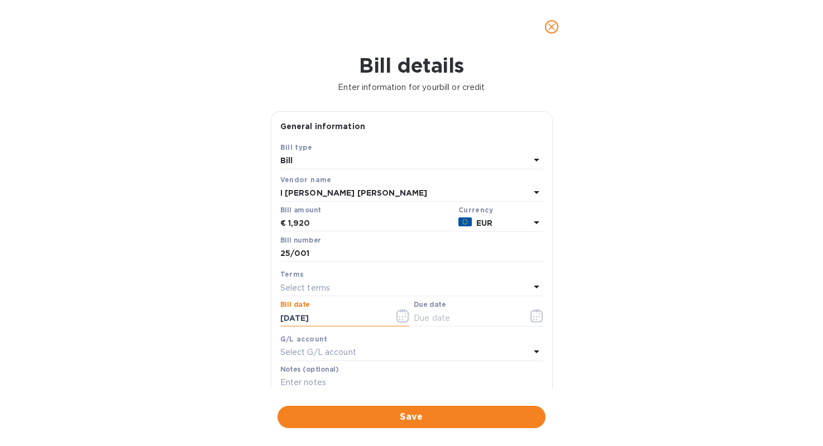
type input "[DATE]"
click at [531, 312] on icon "button" at bounding box center [537, 315] width 12 height 13
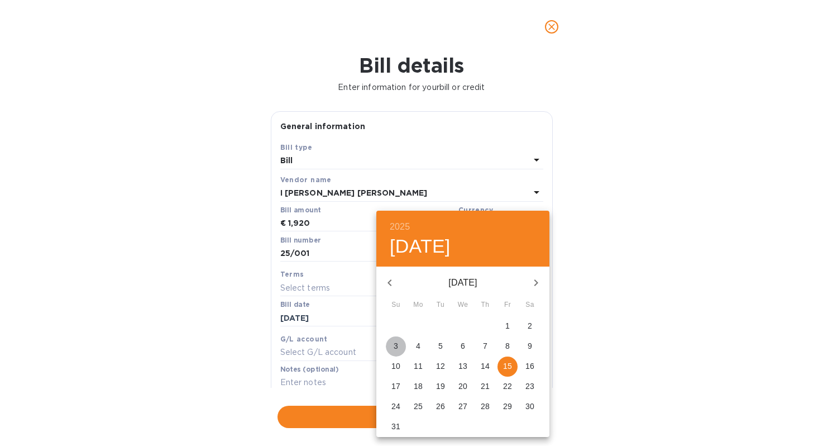
click at [399, 345] on span "3" at bounding box center [396, 345] width 20 height 11
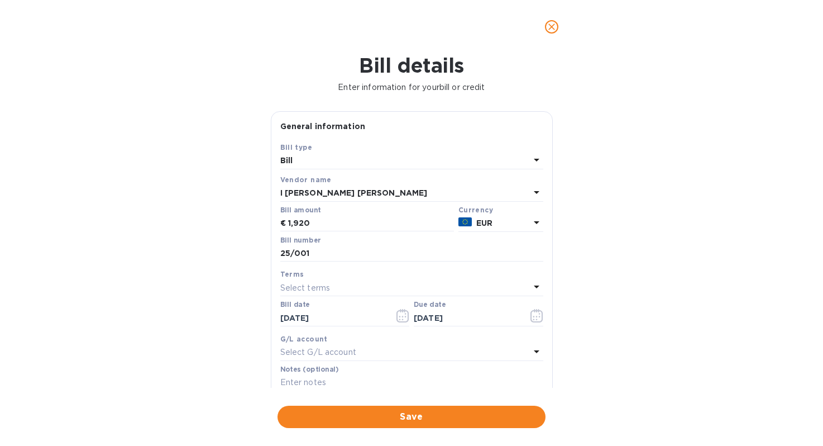
click at [360, 276] on div "Terms" at bounding box center [411, 274] width 263 height 12
click at [360, 290] on div "Select terms" at bounding box center [405, 288] width 250 height 16
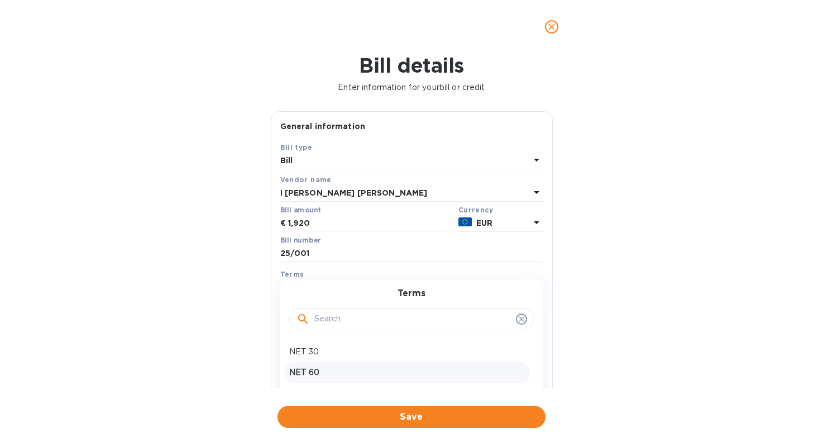
click at [339, 366] on p "NET 60" at bounding box center [407, 372] width 236 height 12
type input "[DATE]"
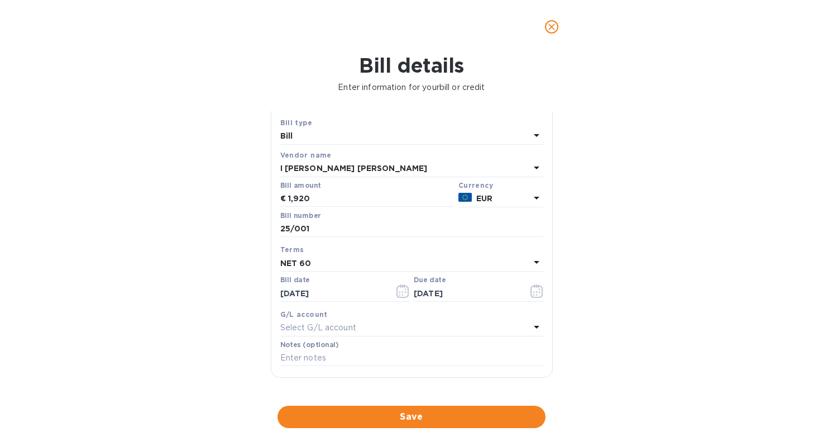
scroll to position [44, 0]
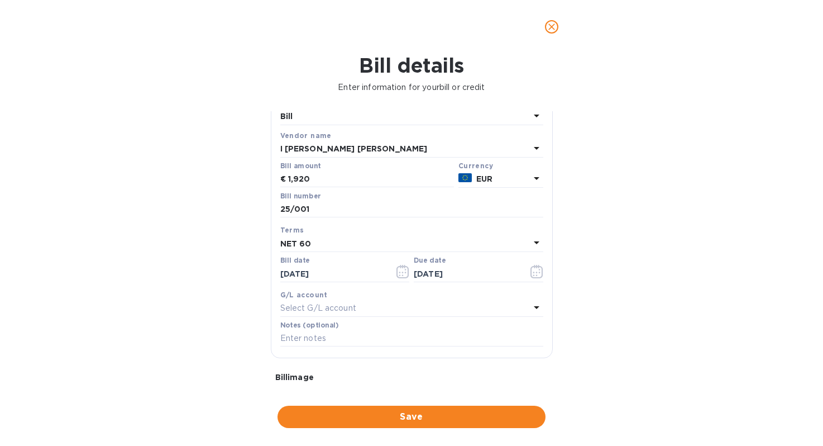
click at [355, 304] on p "Select G/L account" at bounding box center [318, 308] width 76 height 12
click at [355, 304] on div "Accounts No options" at bounding box center [411, 345] width 263 height 91
click at [207, 327] on div "Bill details Enter information for your bill or credit General information Save…" at bounding box center [411, 250] width 823 height 392
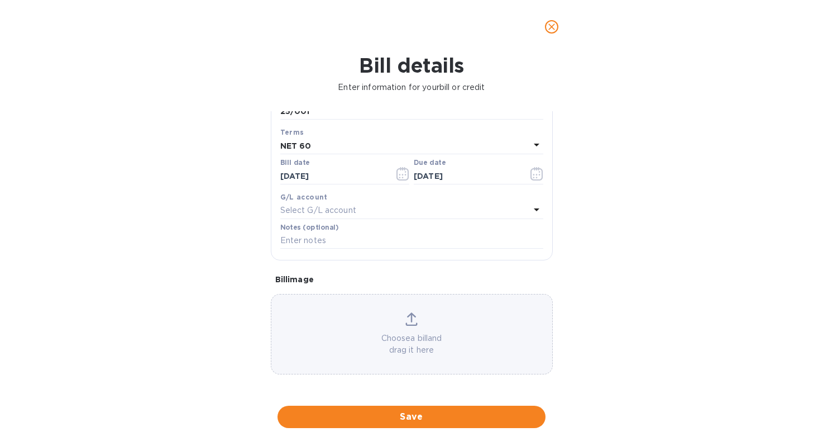
click at [409, 318] on icon at bounding box center [411, 317] width 9 height 10
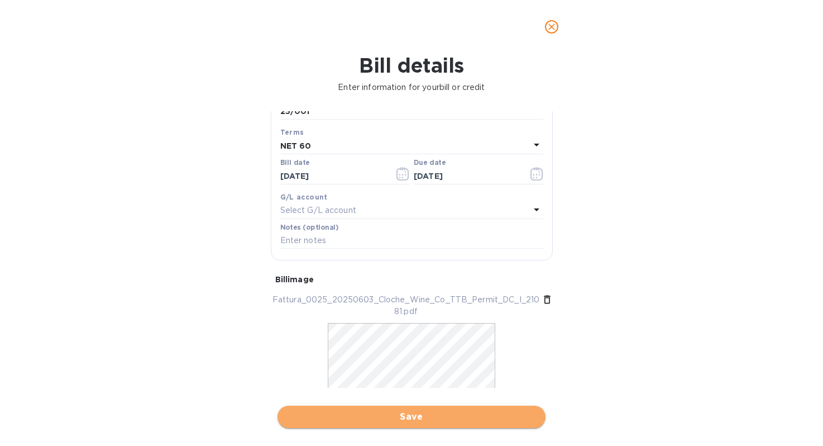
click at [436, 414] on span "Save" at bounding box center [412, 416] width 250 height 13
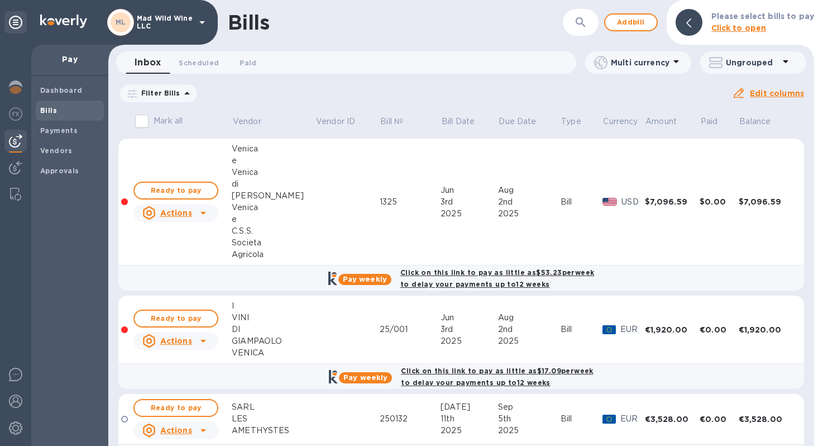
scroll to position [195, 0]
